Goal: Entertainment & Leisure: Consume media (video, audio)

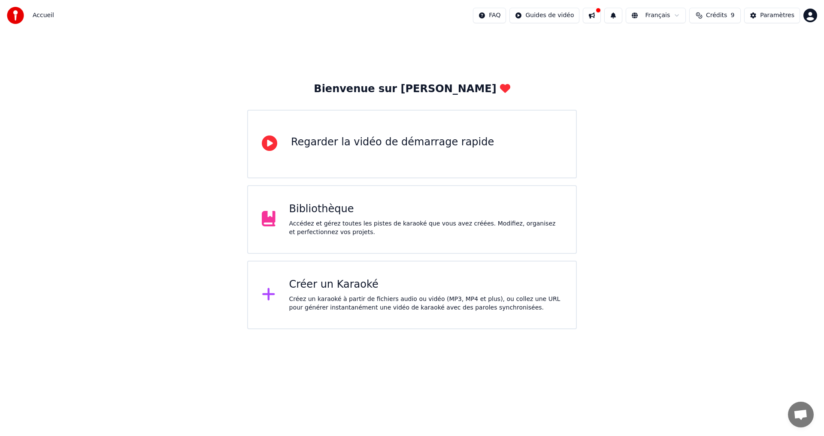
click at [321, 203] on div "Bibliothèque" at bounding box center [425, 209] width 273 height 14
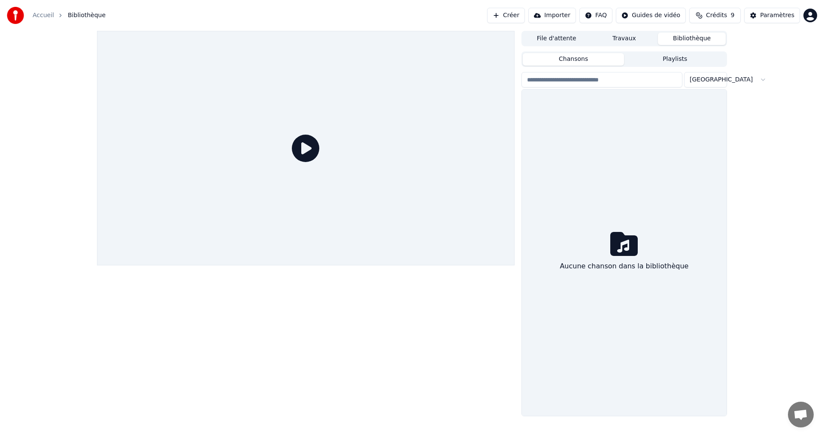
click at [321, 203] on div at bounding box center [305, 148] width 417 height 235
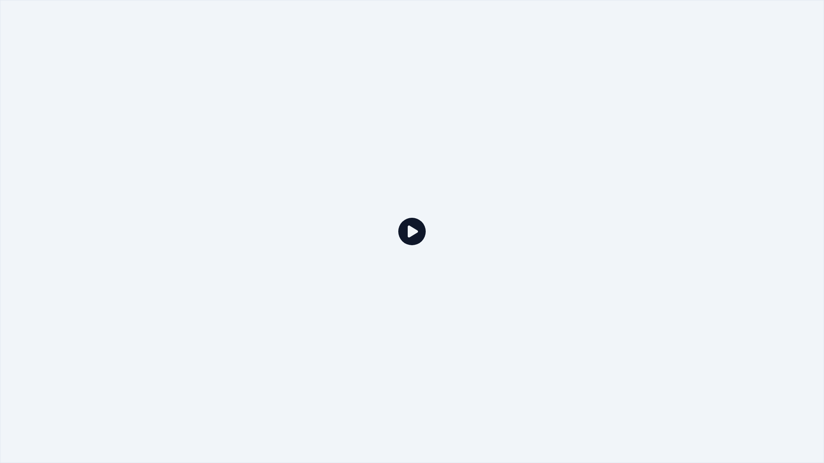
click at [414, 228] on icon at bounding box center [411, 231] width 27 height 27
click at [411, 231] on icon at bounding box center [411, 231] width 27 height 27
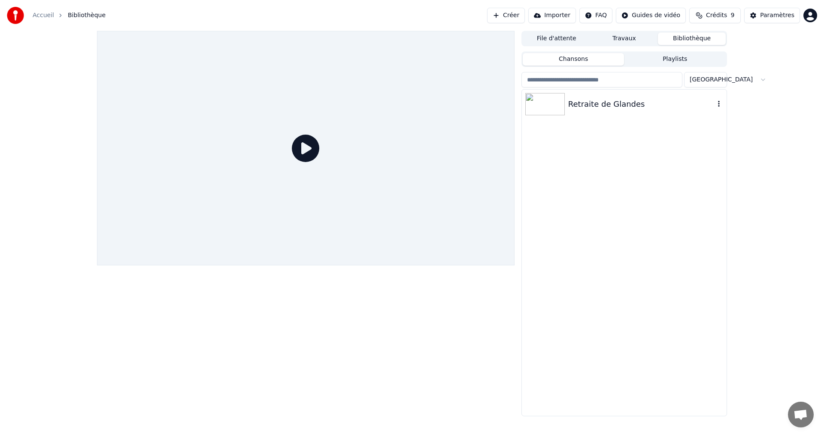
click at [592, 105] on div "Retraite de Glandes" at bounding box center [641, 104] width 146 height 12
